Goal: Navigation & Orientation: Find specific page/section

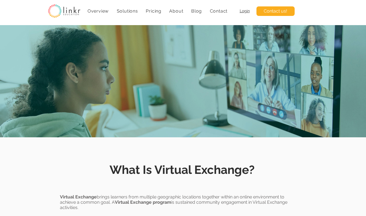
click at [126, 12] on span "Solutions" at bounding box center [127, 10] width 21 height 5
click at [126, 10] on span "Solutions" at bounding box center [127, 10] width 21 height 5
click at [94, 12] on span "Overview" at bounding box center [97, 10] width 21 height 5
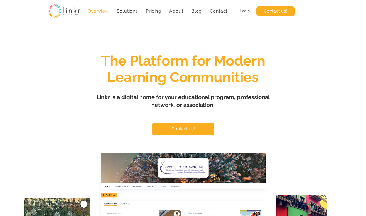
click at [127, 12] on span "Solutions" at bounding box center [127, 10] width 21 height 5
